Goal: Find specific page/section: Find specific page/section

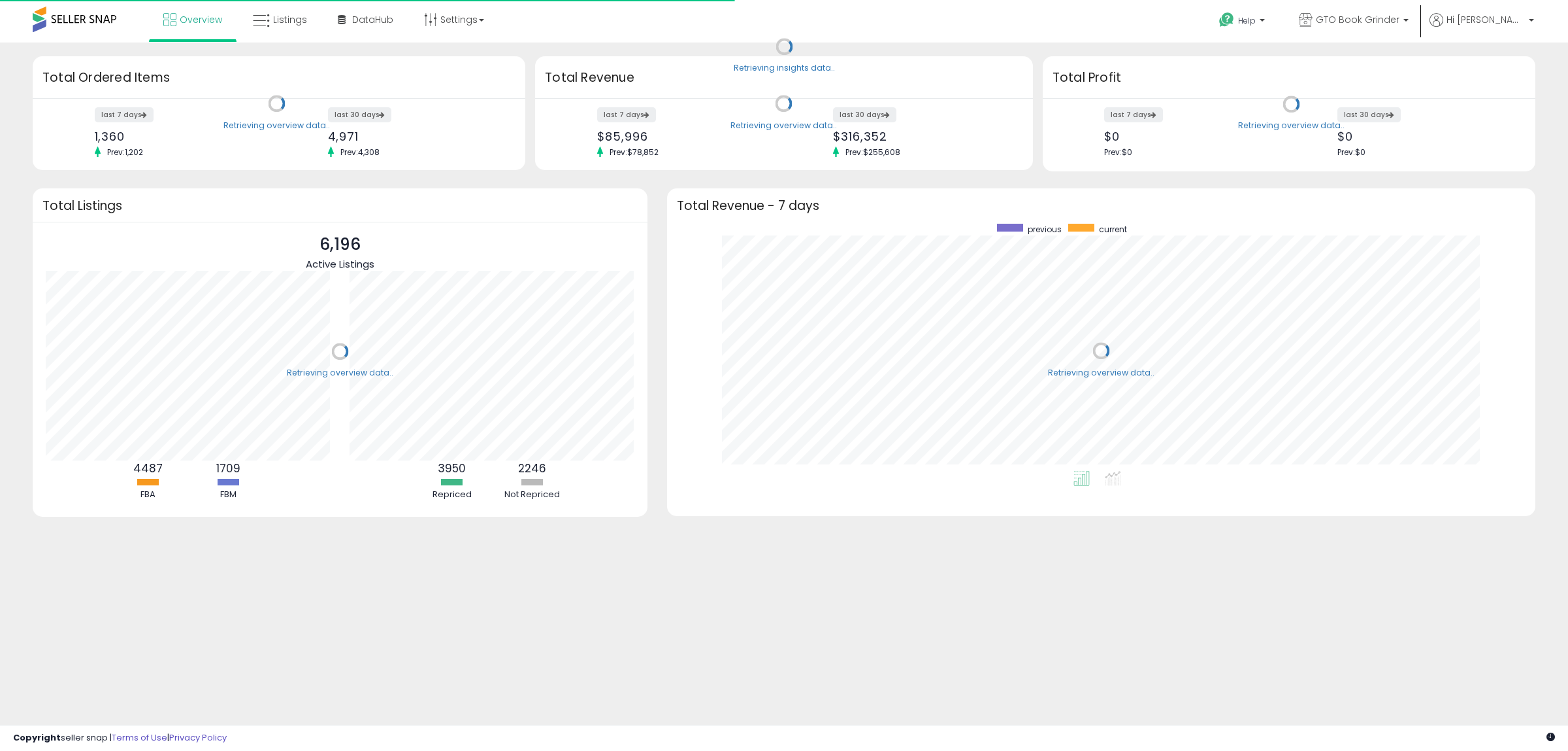
scroll to position [247, 843]
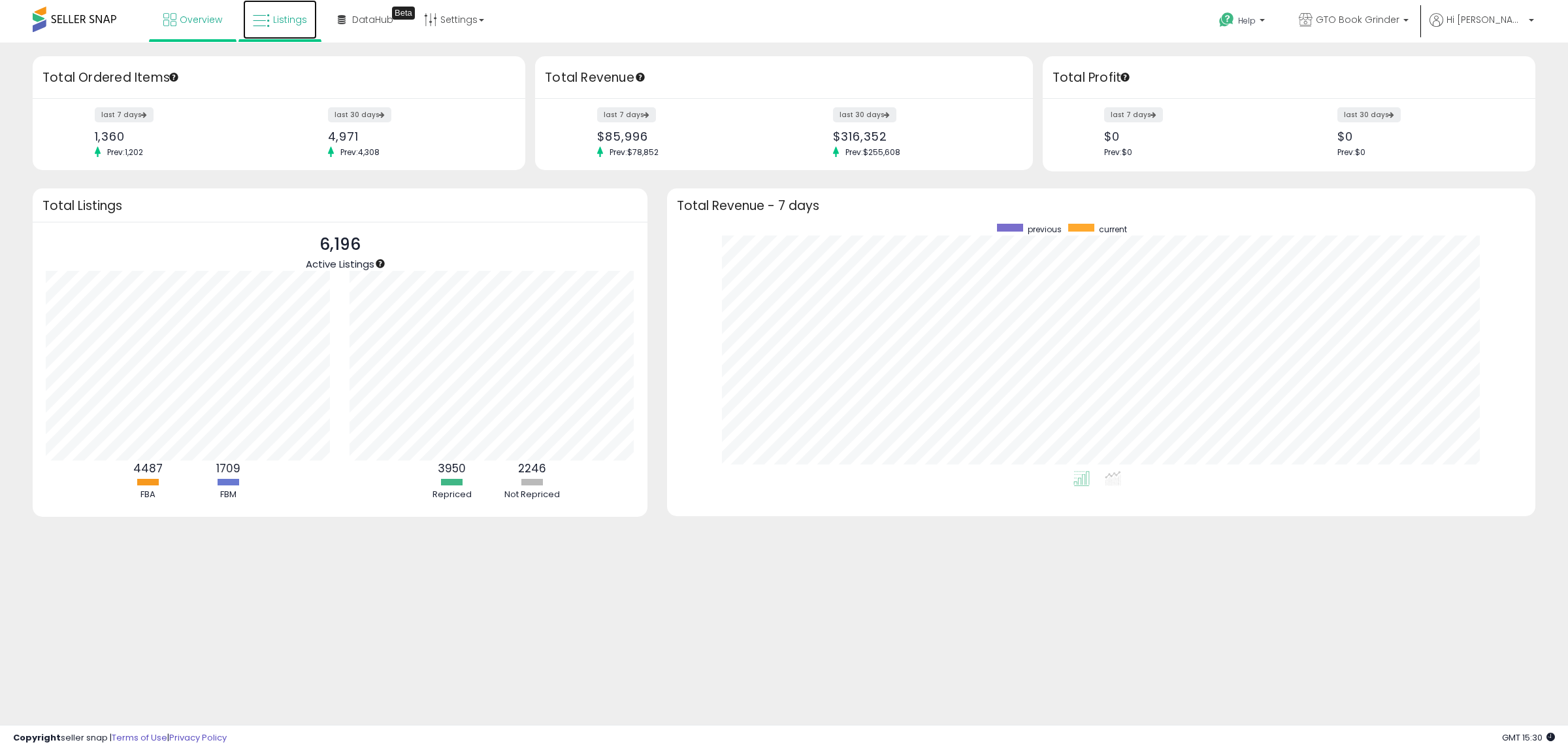
click at [275, 21] on span "Listings" at bounding box center [289, 18] width 34 height 13
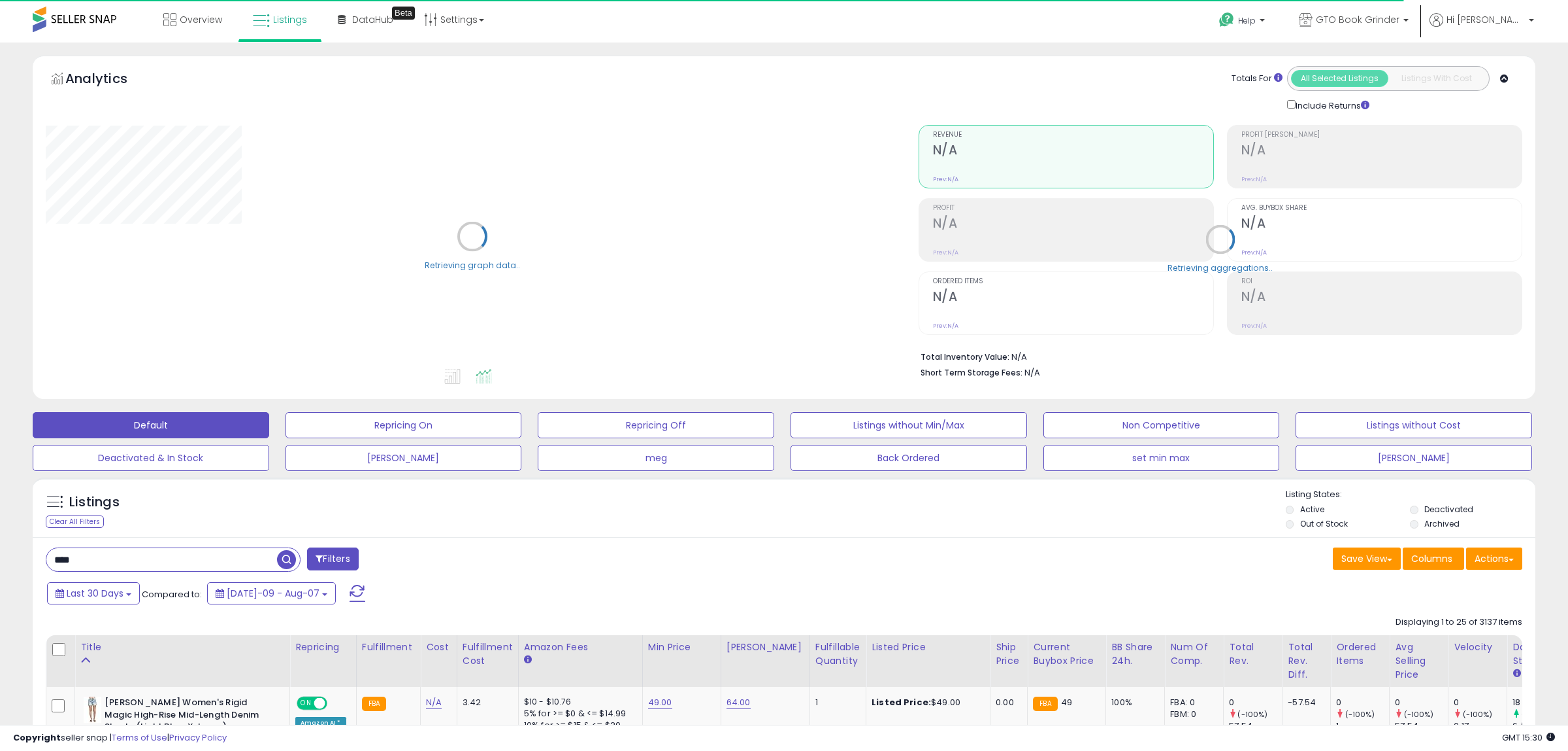
click at [87, 559] on input "****" at bounding box center [162, 560] width 231 height 23
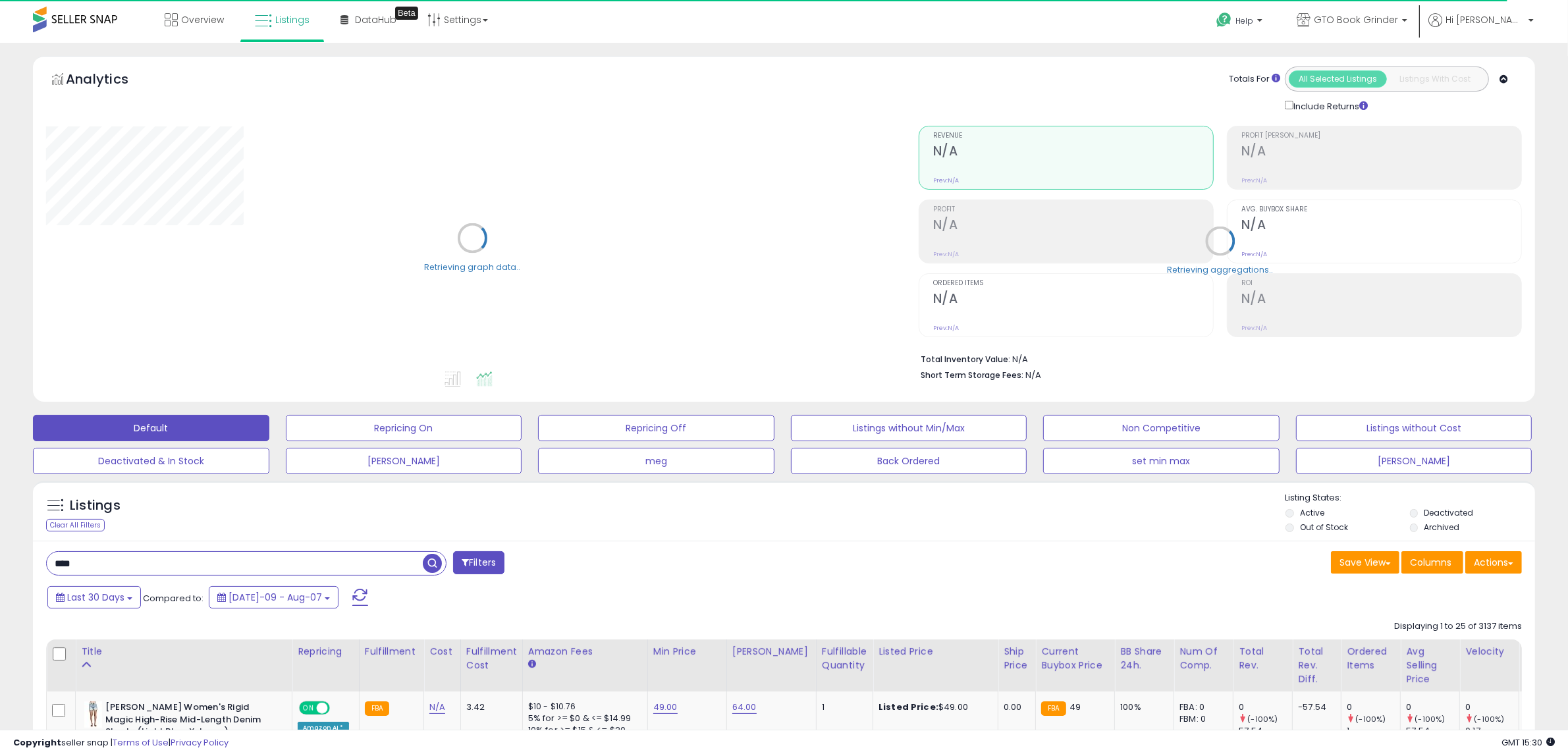
drag, startPoint x: 87, startPoint y: 569, endPoint x: 12, endPoint y: 568, distance: 75.0
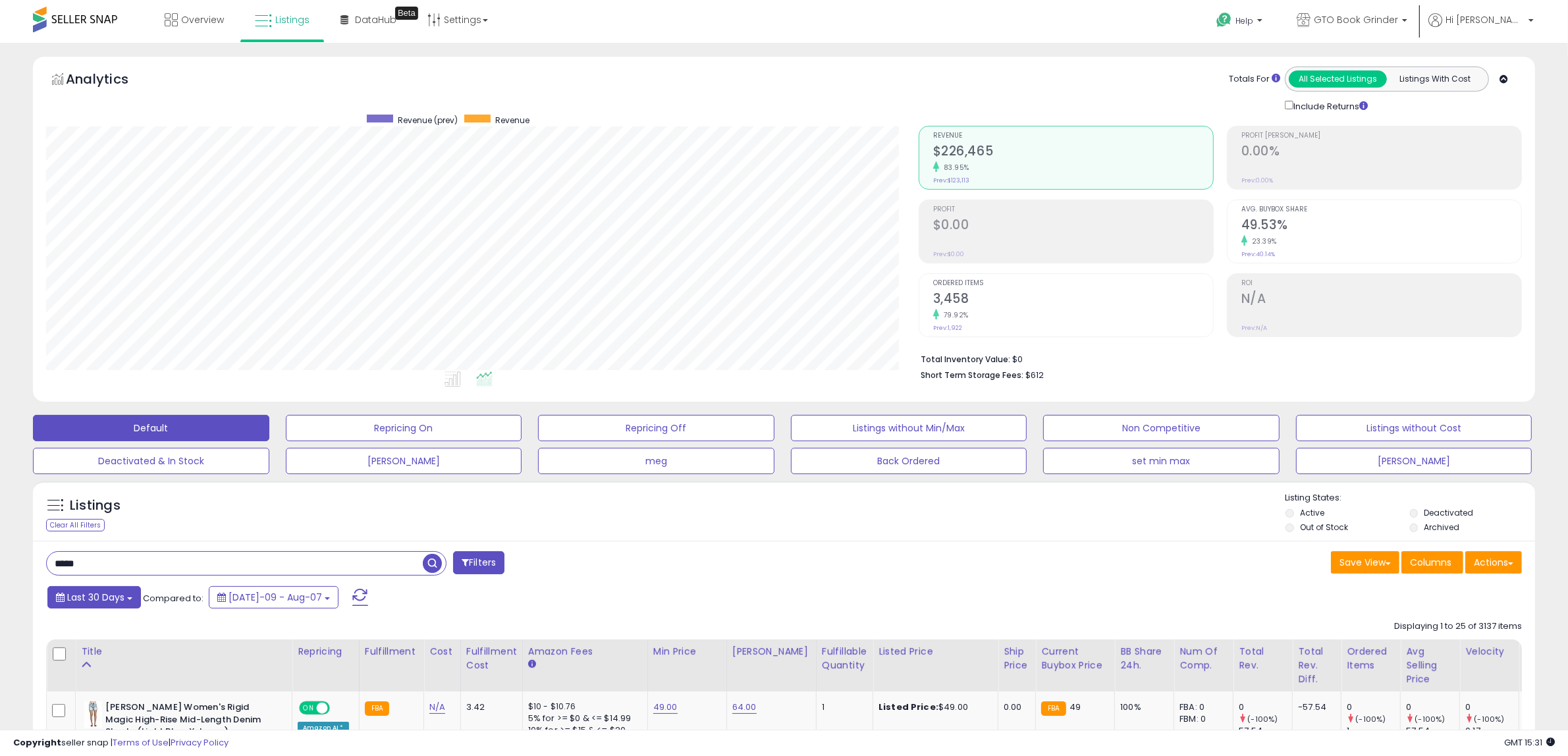
scroll to position [270, 873]
type input "*****"
click at [126, 597] on button "Last 30 Days" at bounding box center [94, 597] width 94 height 22
click at [106, 680] on li "Custom Range" at bounding box center [107, 681] width 106 height 18
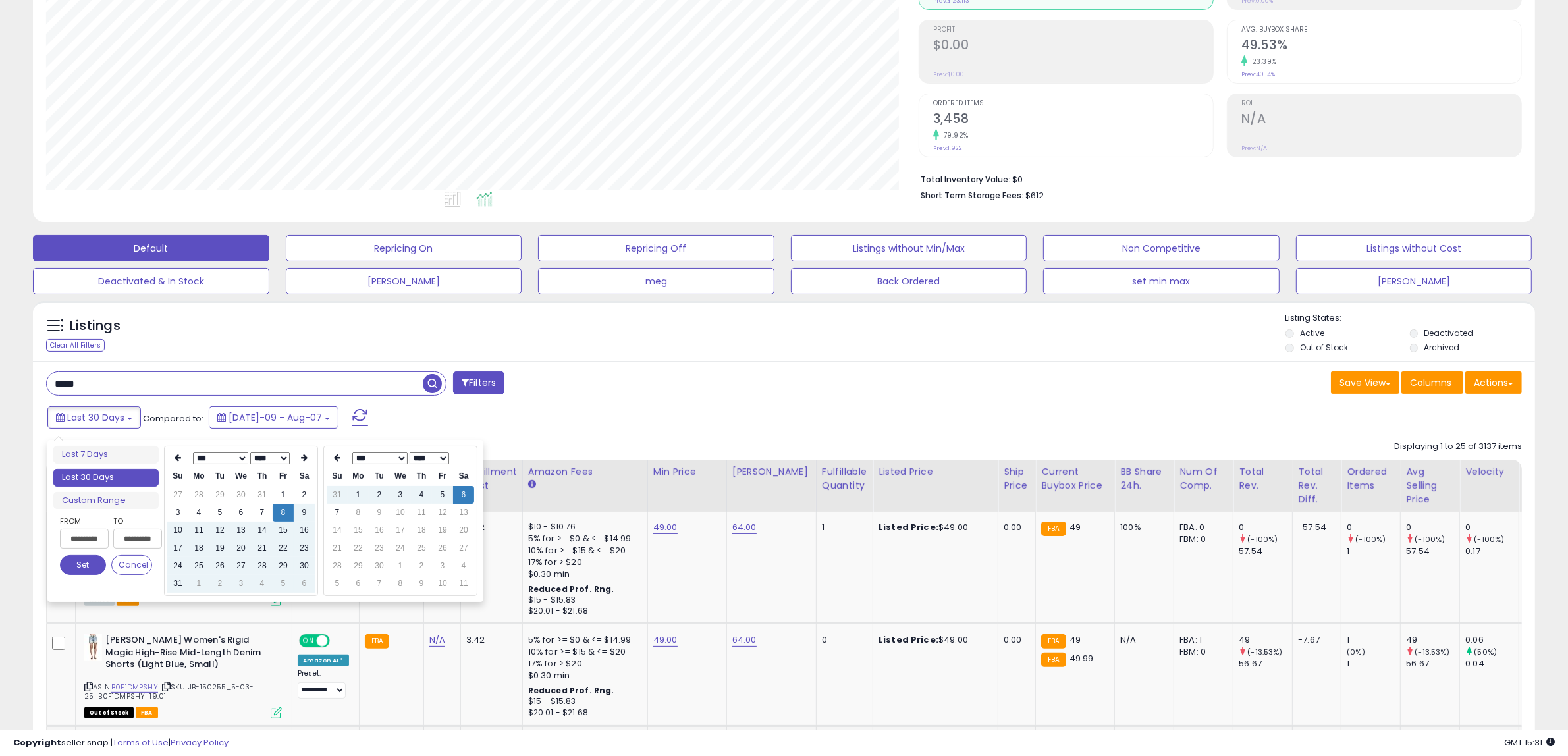
scroll to position [246, 0]
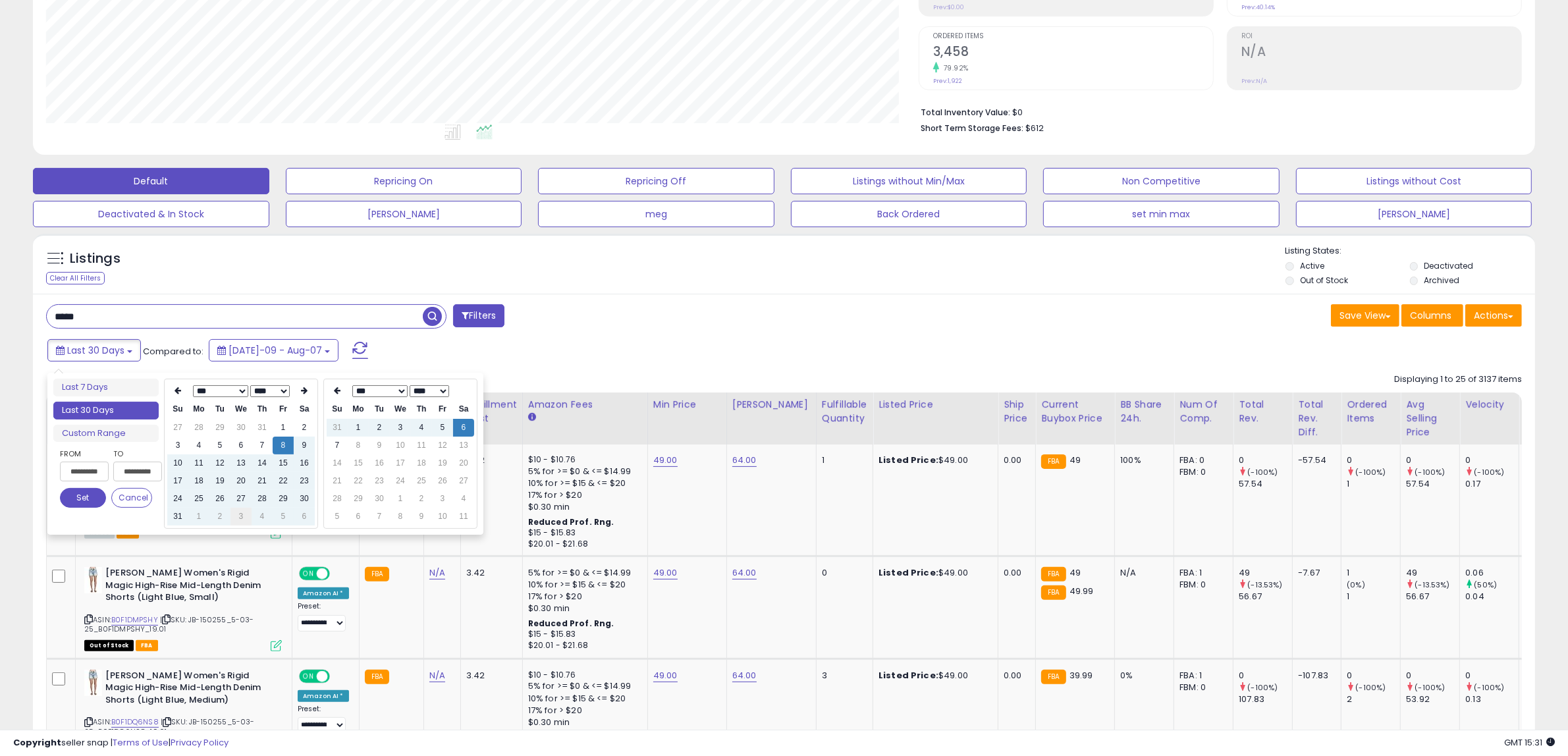
click at [241, 516] on td "3" at bounding box center [242, 516] width 22 height 18
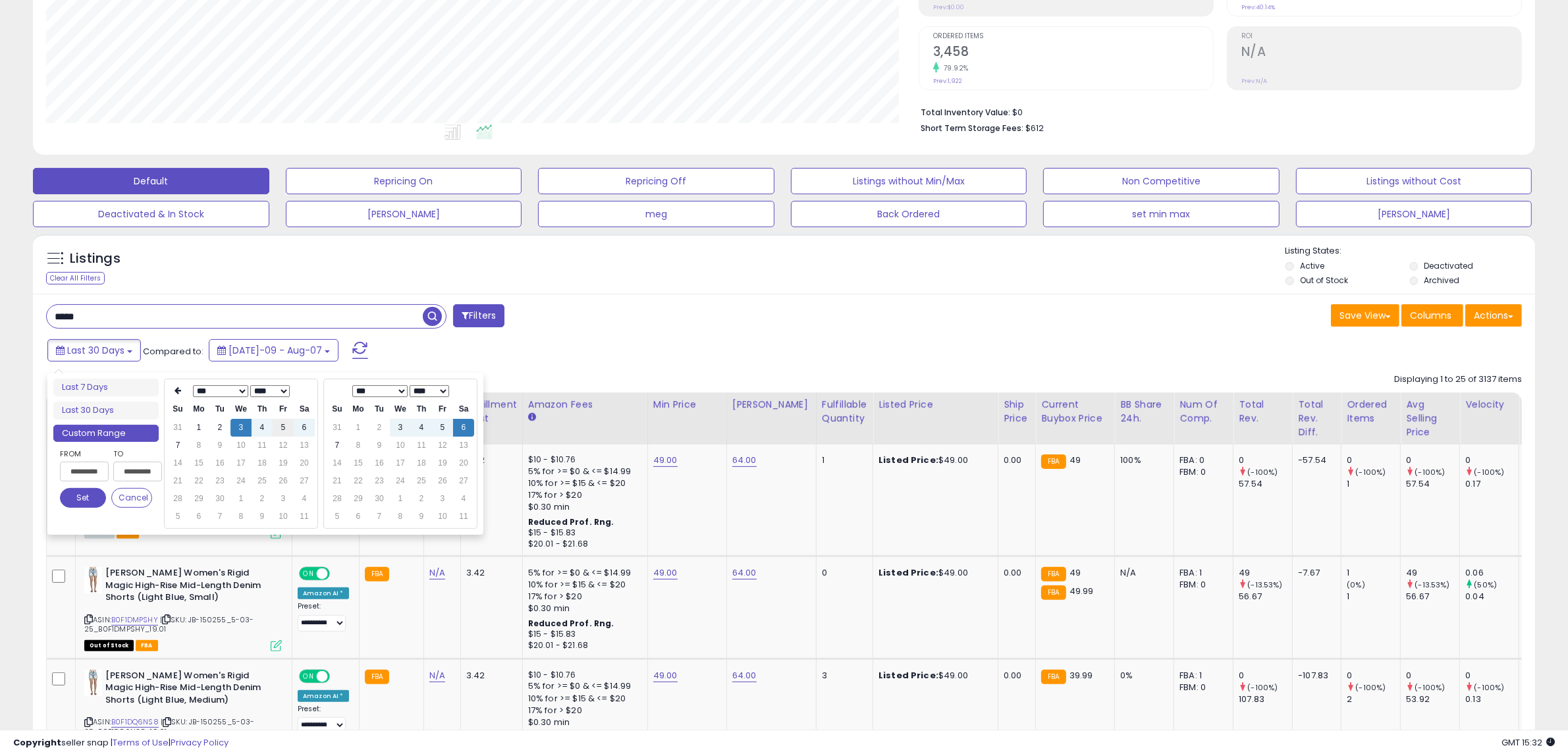
click at [281, 425] on td "5" at bounding box center [284, 427] width 22 height 18
type input "**********"
click at [92, 498] on button "Set" at bounding box center [82, 498] width 46 height 20
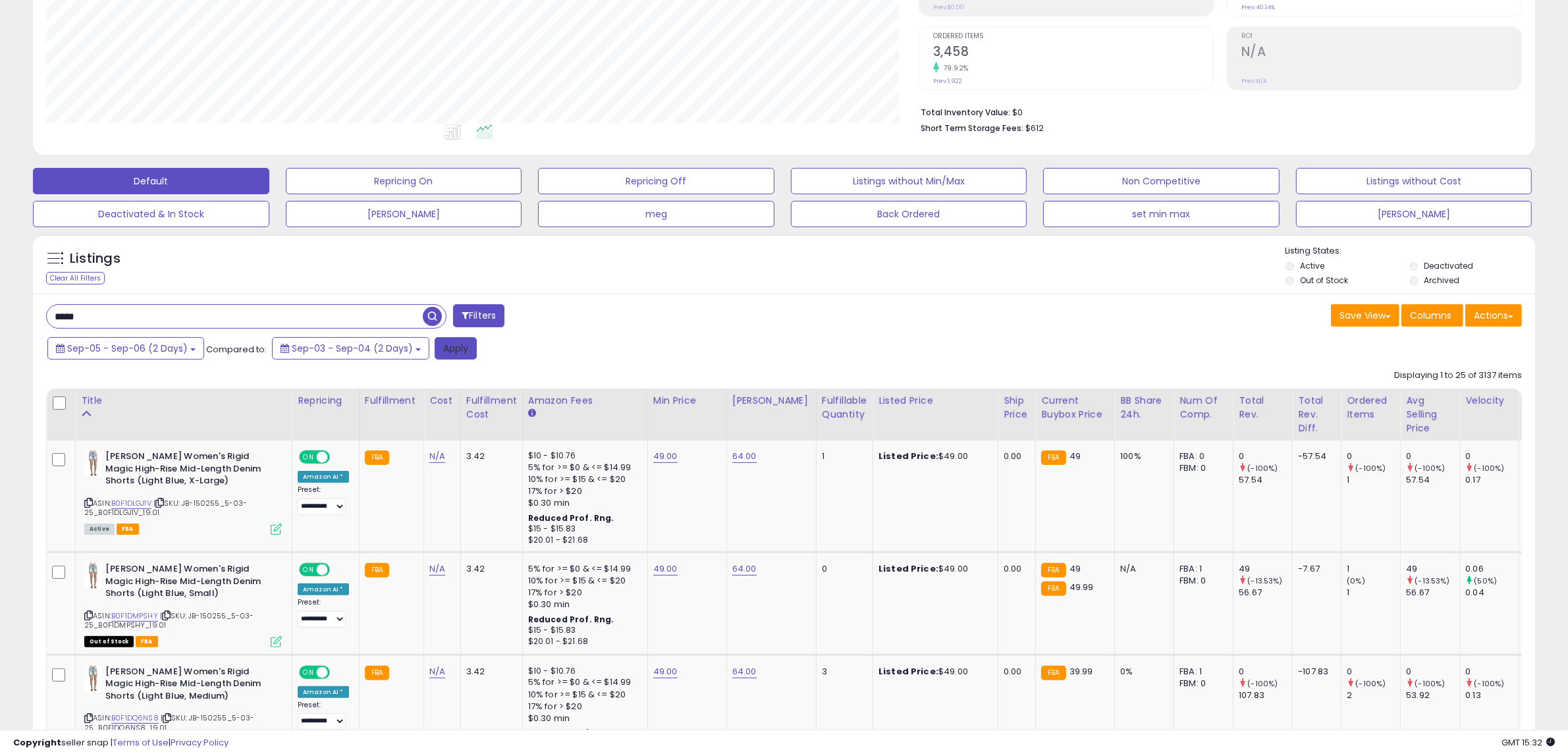
click at [460, 347] on button "Apply" at bounding box center [455, 348] width 42 height 22
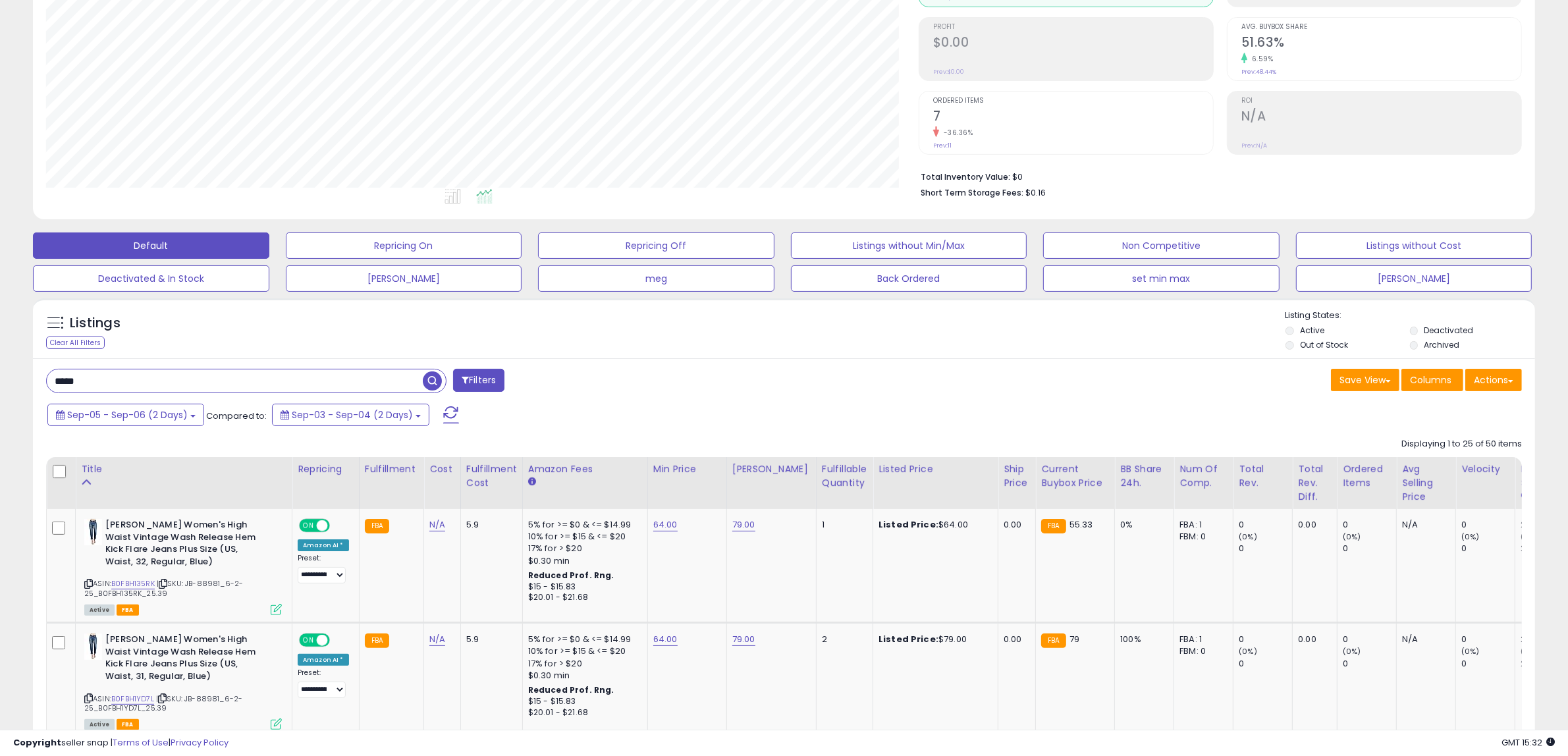
scroll to position [229, 0]
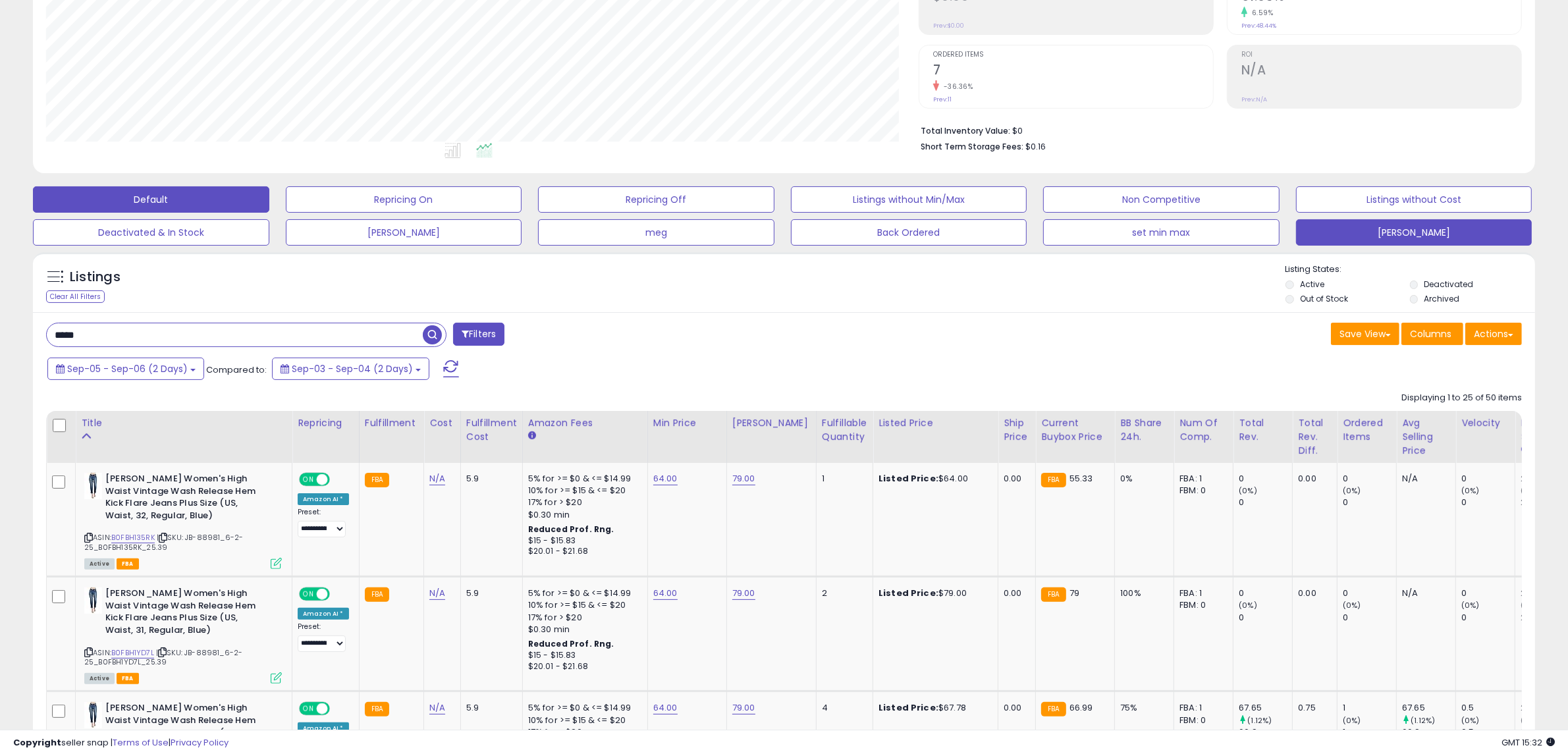
click at [1423, 229] on button "[PERSON_NAME]" at bounding box center [1414, 232] width 237 height 26
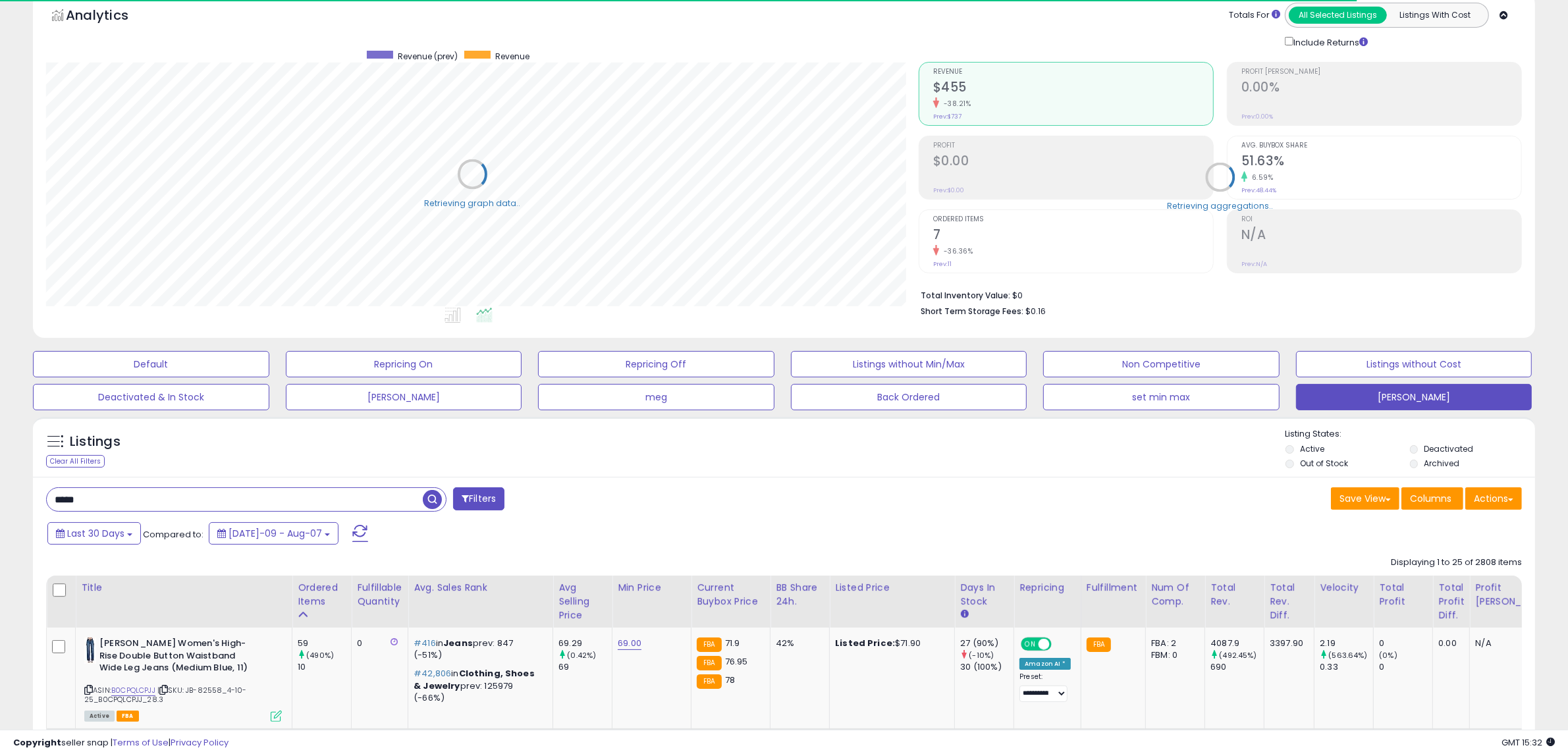
scroll to position [657998, 657502]
click at [954, 217] on div "Retrieving aggregations.." at bounding box center [1220, 186] width 623 height 275
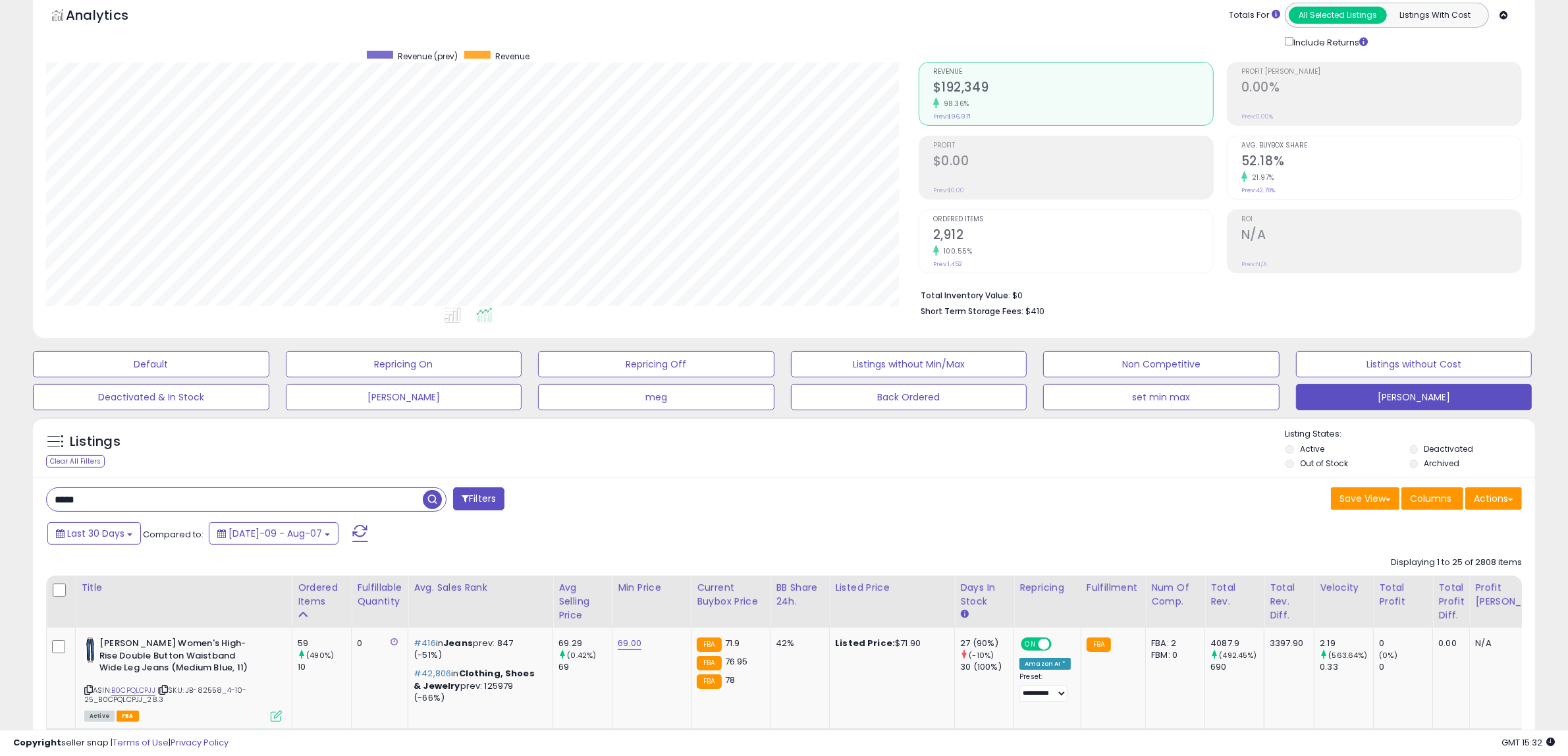
drag, startPoint x: 99, startPoint y: 504, endPoint x: -11, endPoint y: 506, distance: 110.0
click at [0, 506] on html "Unable to login Retrieving listings data.. has not yet accepted the Terms of Us…" at bounding box center [784, 314] width 1568 height 756
type input "*****"
click at [127, 535] on b at bounding box center [129, 534] width 5 height 3
click at [122, 612] on li "Custom Range" at bounding box center [107, 616] width 106 height 18
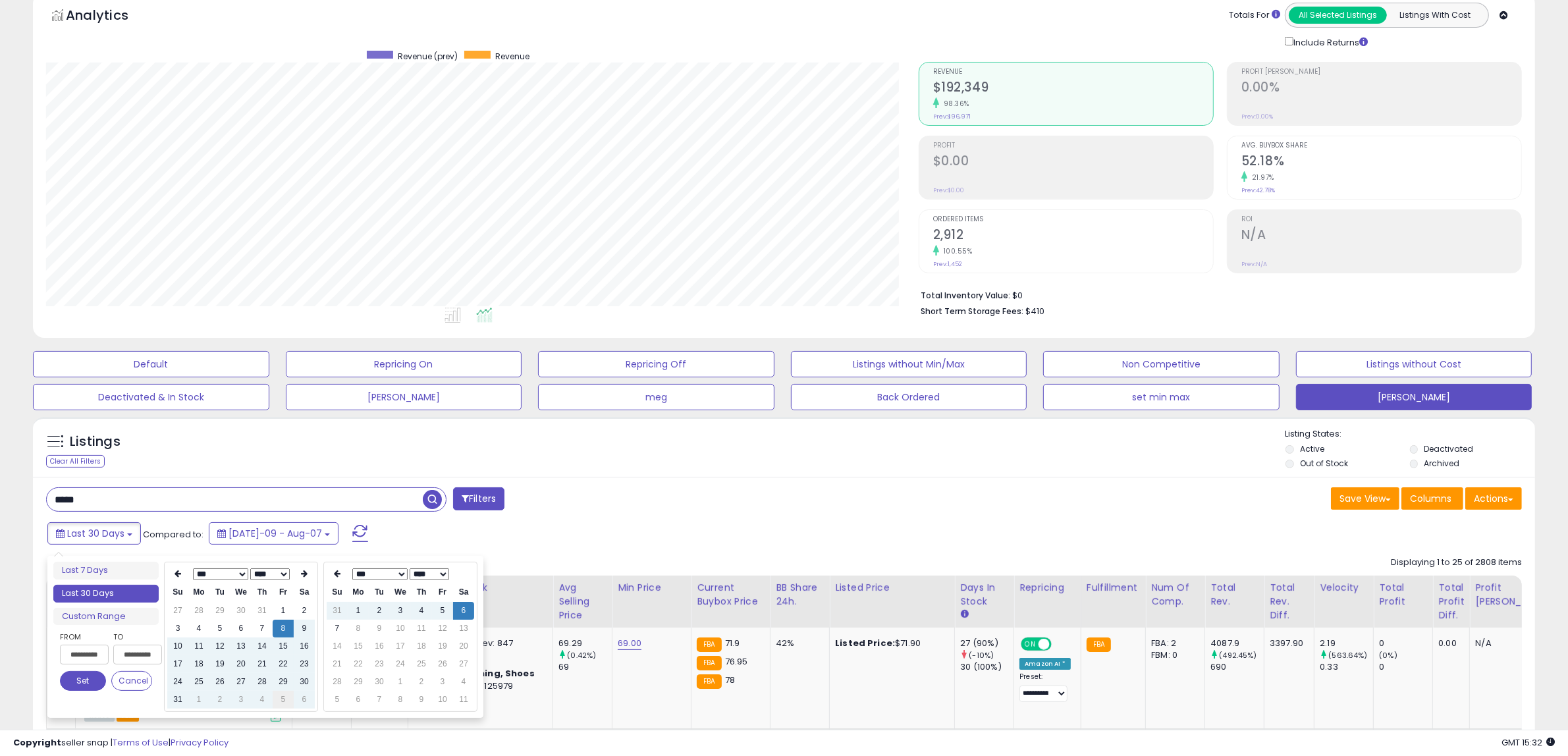
type input "**********"
click at [283, 698] on td "5" at bounding box center [284, 699] width 22 height 18
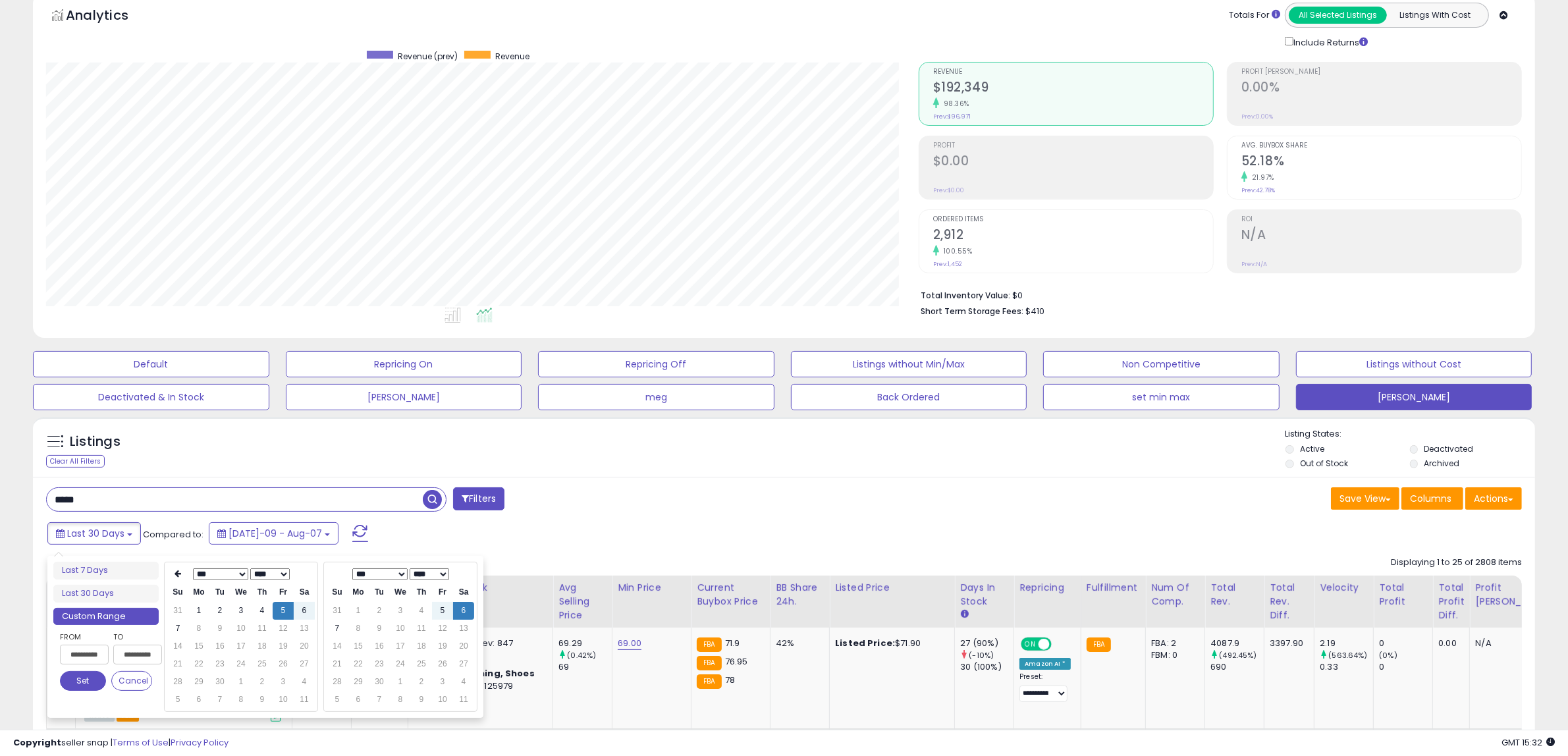
click at [80, 677] on button "Set" at bounding box center [82, 681] width 46 height 20
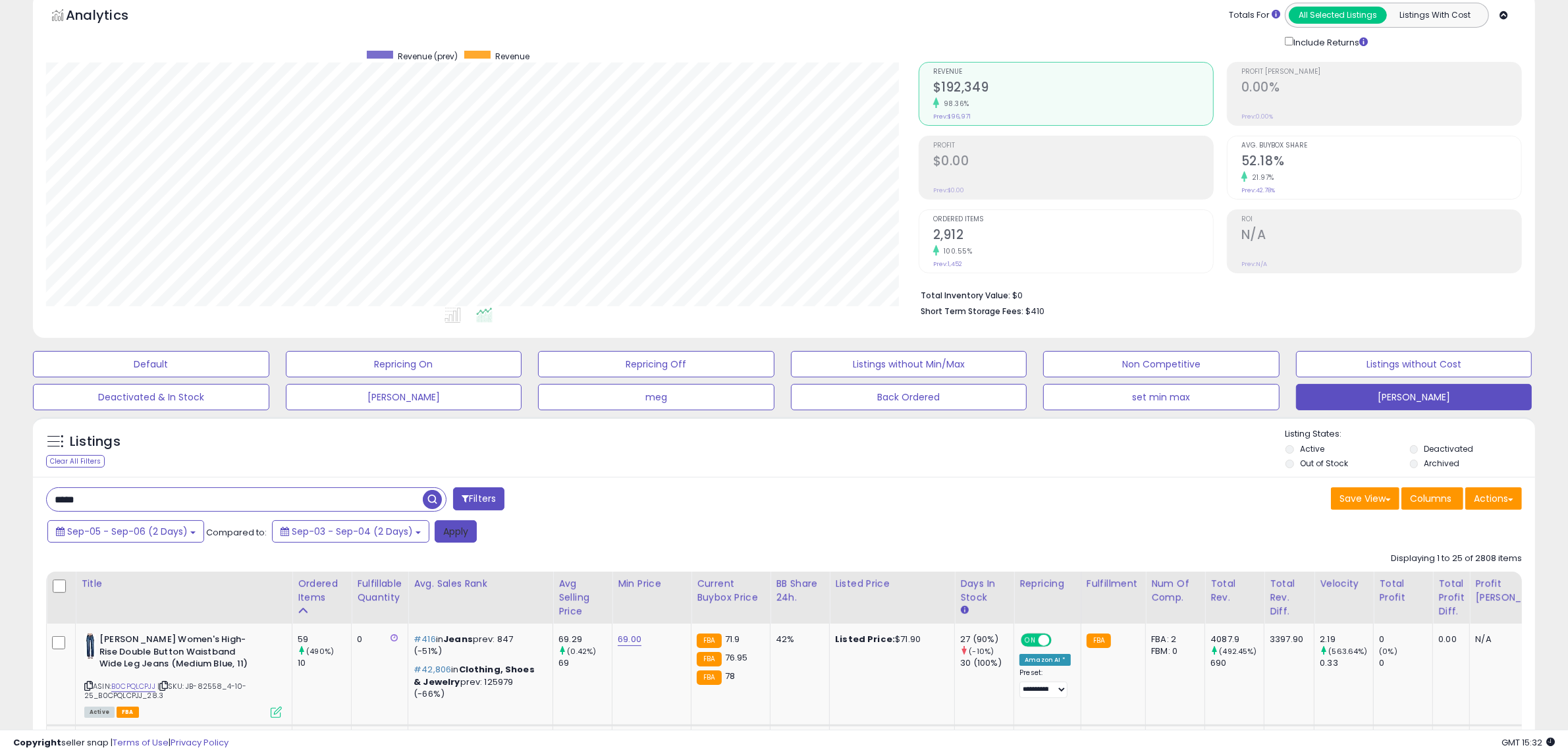
click at [454, 531] on button "Apply" at bounding box center [455, 531] width 42 height 22
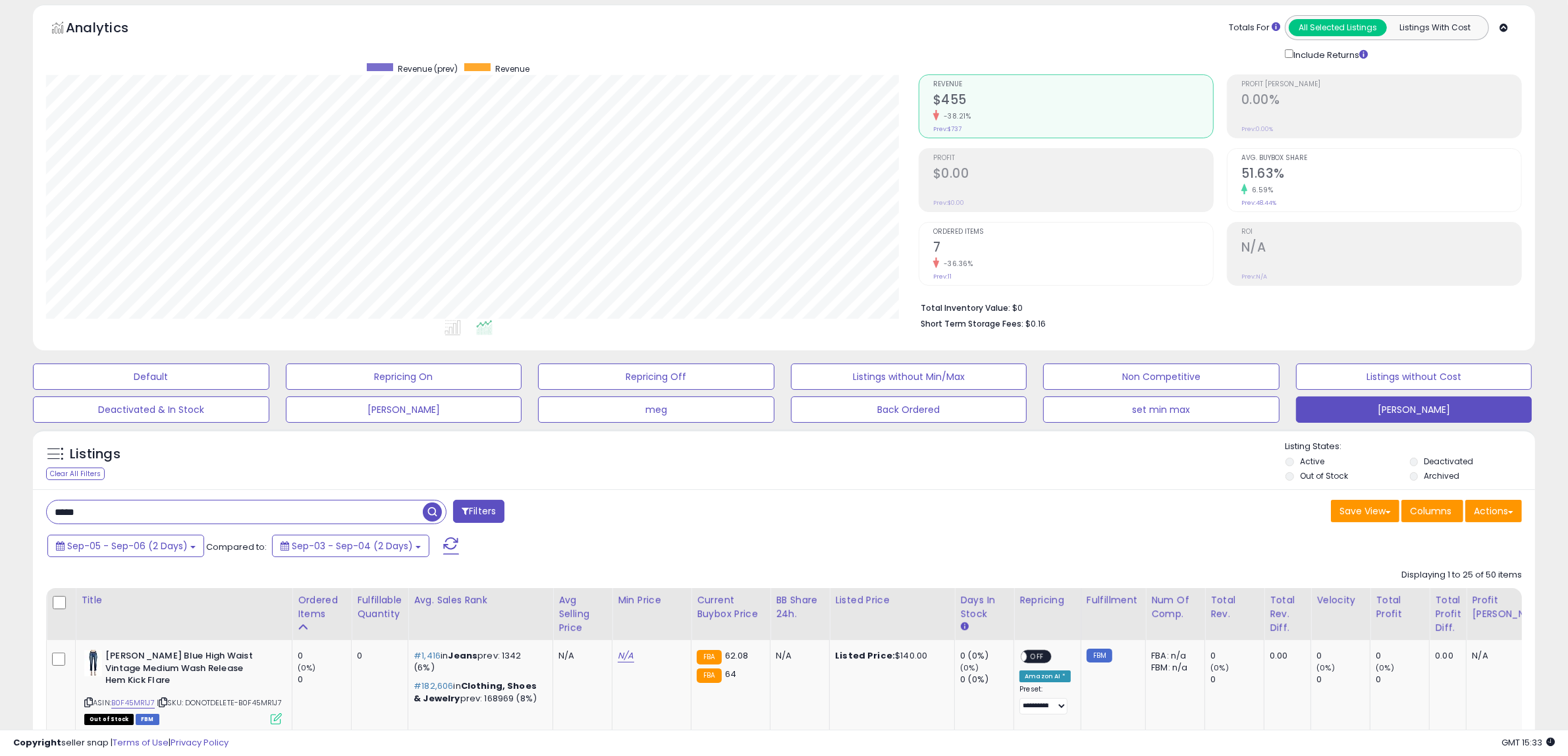
click at [952, 233] on span "Ordered Items" at bounding box center [1073, 232] width 280 height 7
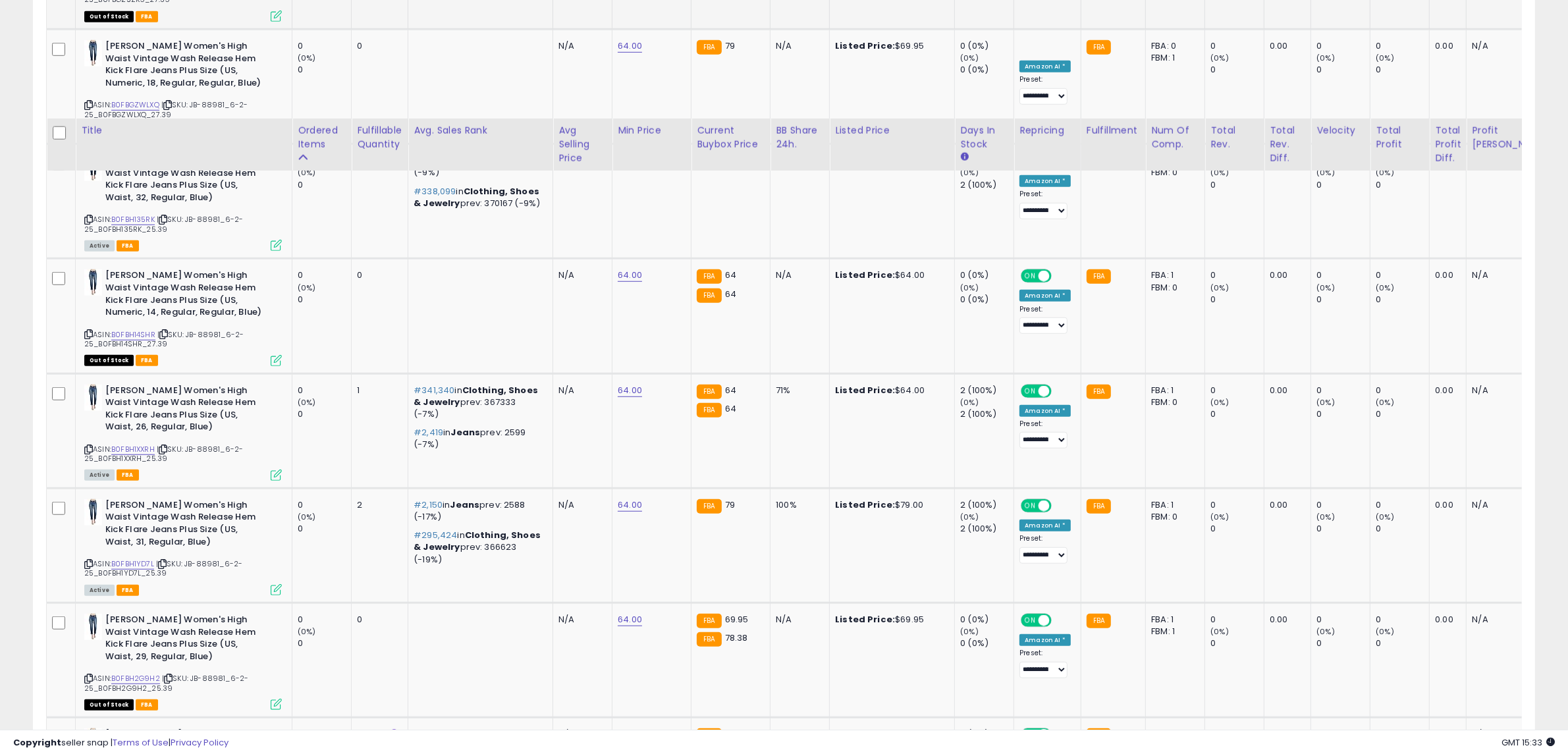
scroll to position [1121, 0]
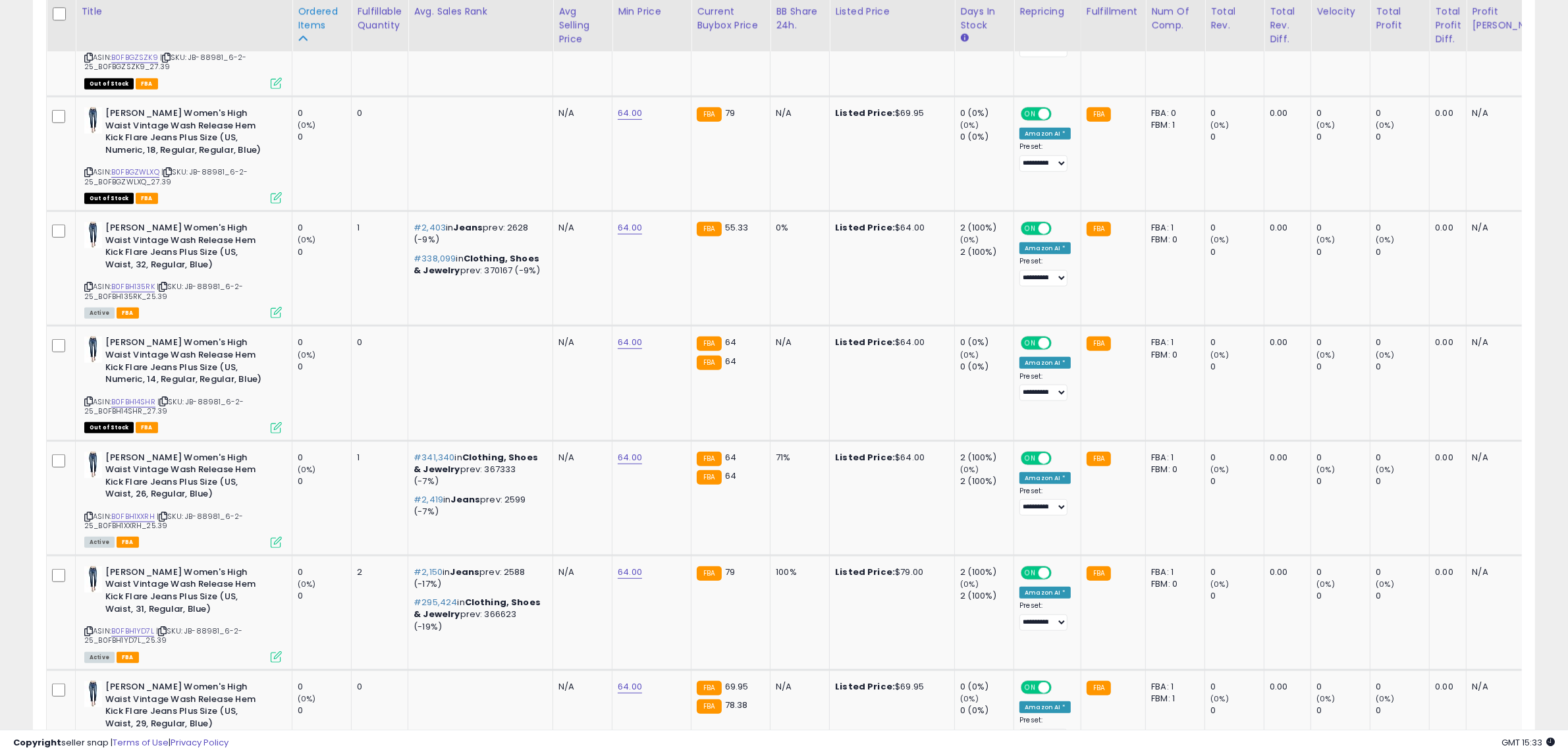
click at [317, 21] on div "Ordered Items" at bounding box center [321, 19] width 48 height 27
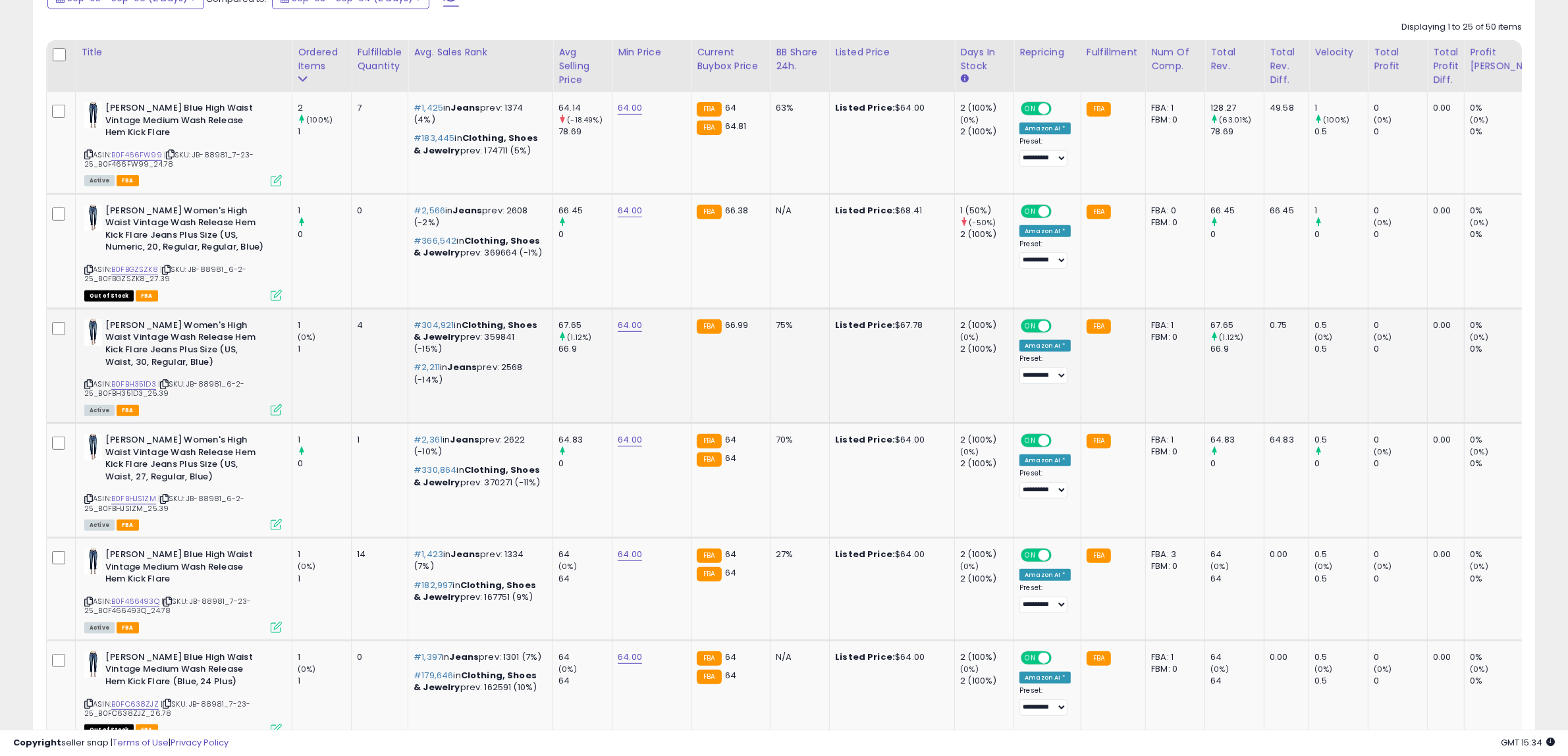
scroll to position [627, 0]
